Goal: Information Seeking & Learning: Learn about a topic

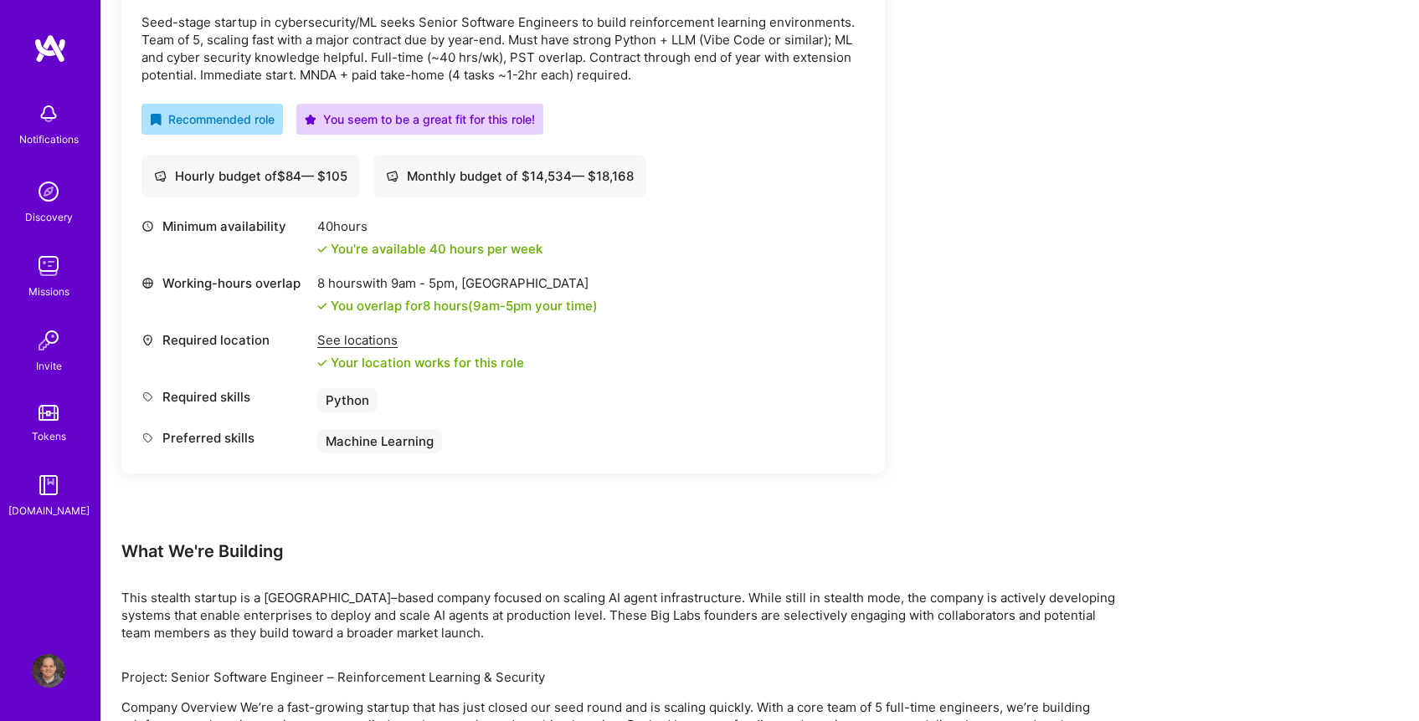
scroll to position [545, 0]
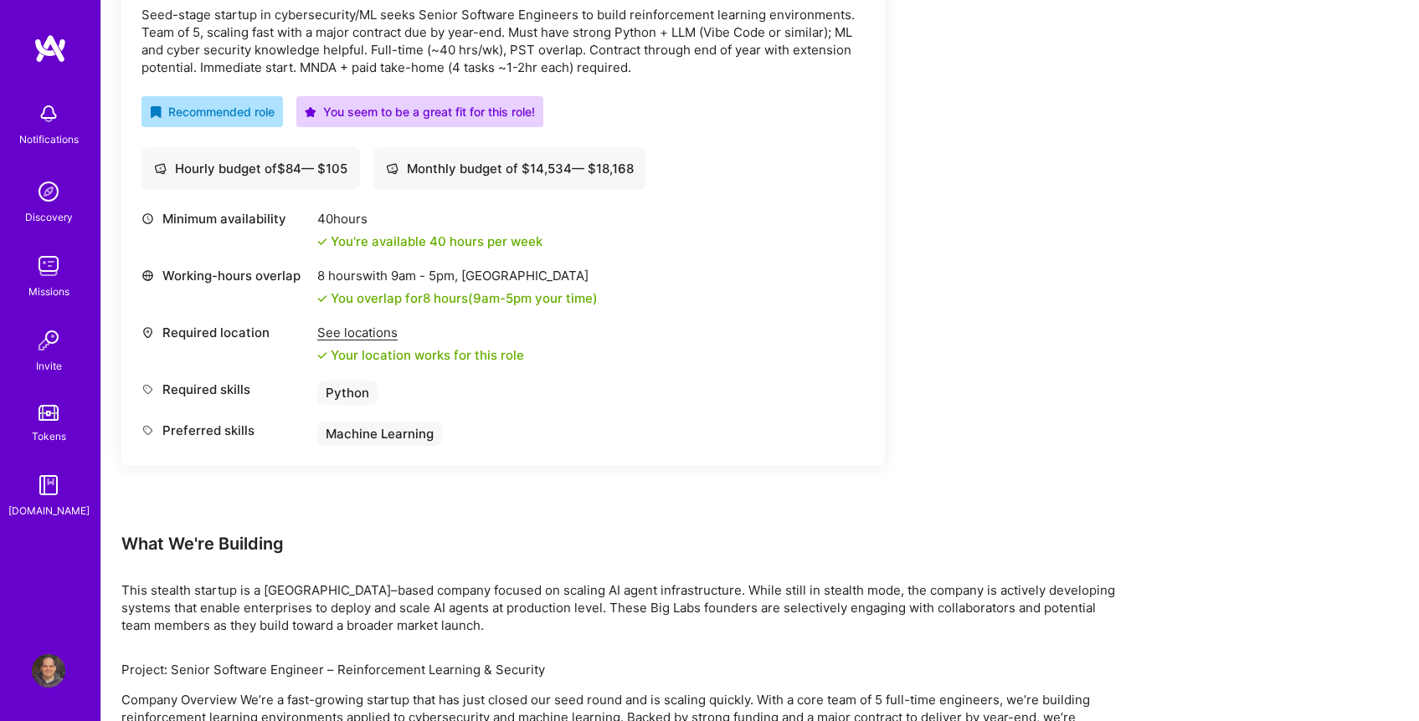
click at [319, 65] on p "Seed-stage startup in cybersecurity/ML seeks Senior Software Engineers to build…" at bounding box center [502, 41] width 723 height 70
click at [989, 257] on div "Earn tokens for inviting a new [PERSON_NAME] to this mission Do you know the pe…" at bounding box center [623, 553] width 1004 height 1707
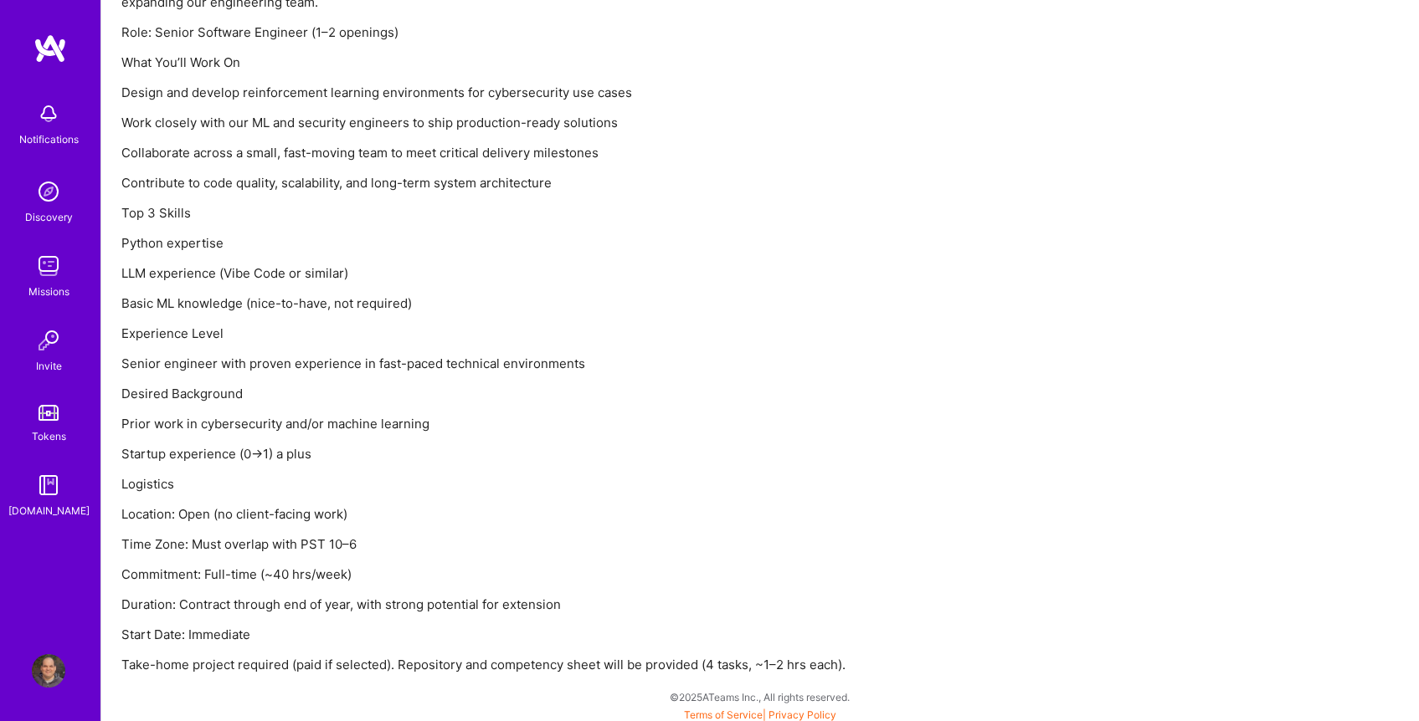
scroll to position [1283, 0]
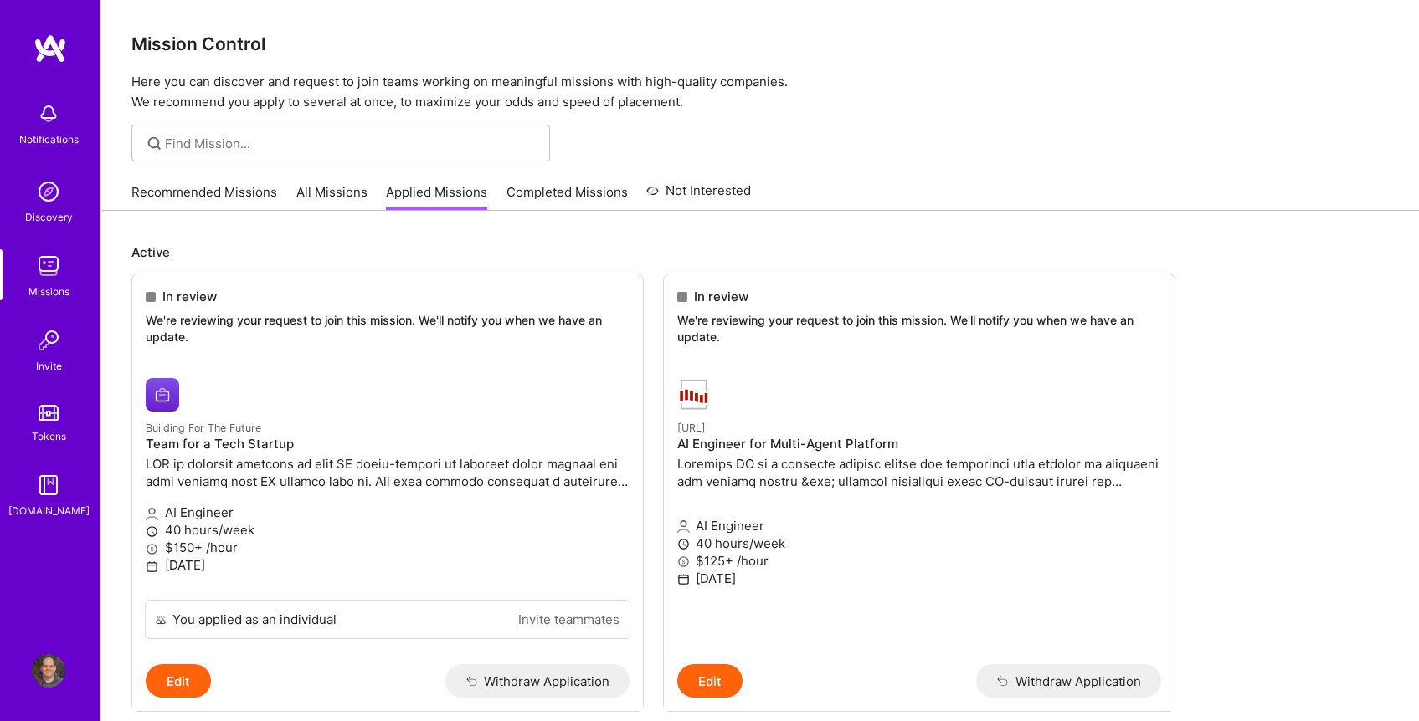
click at [311, 190] on link "All Missions" at bounding box center [331, 197] width 71 height 28
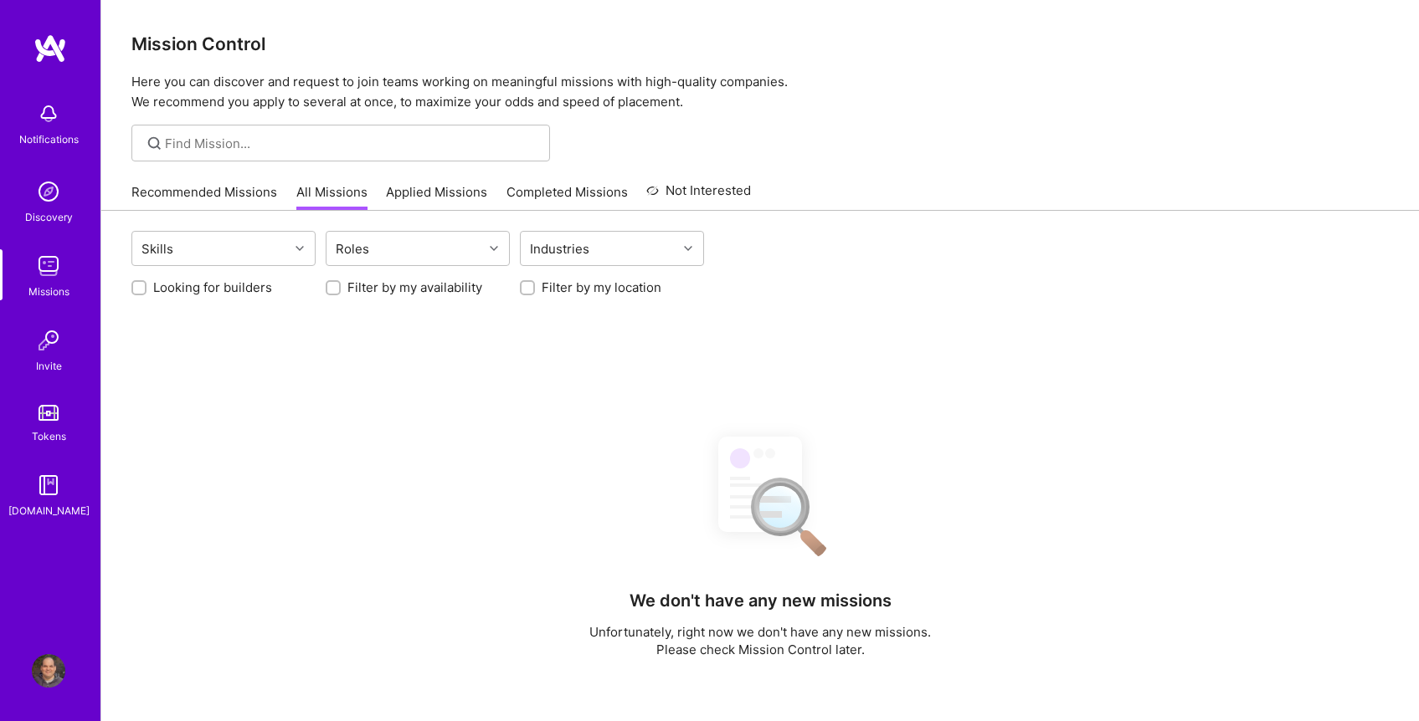
click at [250, 194] on link "Recommended Missions" at bounding box center [204, 197] width 146 height 28
